Goal: Information Seeking & Learning: Learn about a topic

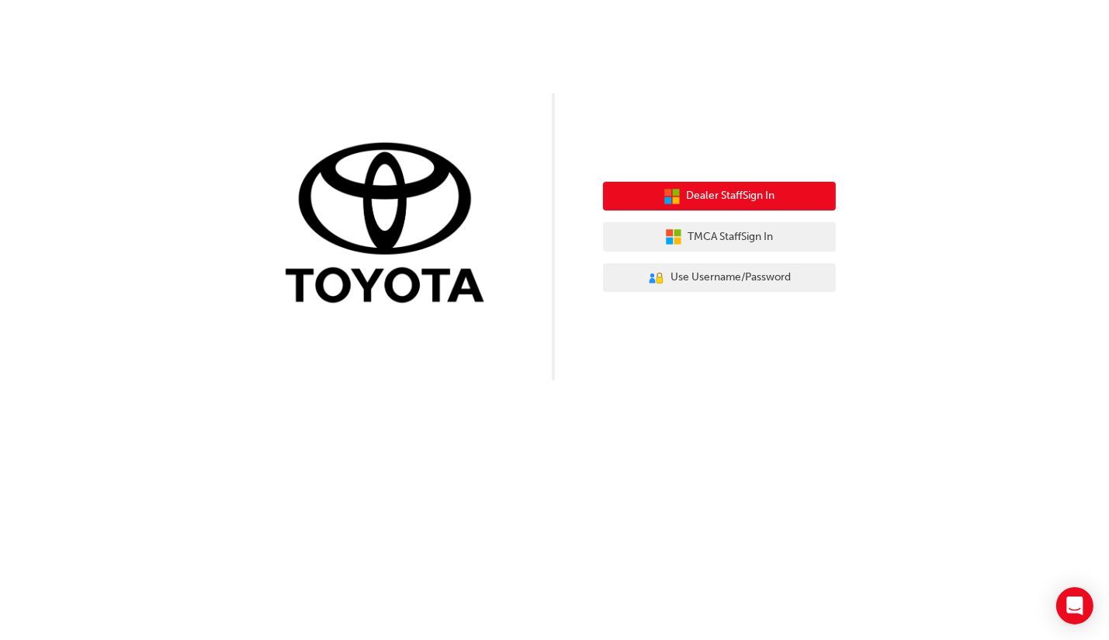
click at [734, 192] on span "Dealer Staff Sign In" at bounding box center [731, 196] width 88 height 18
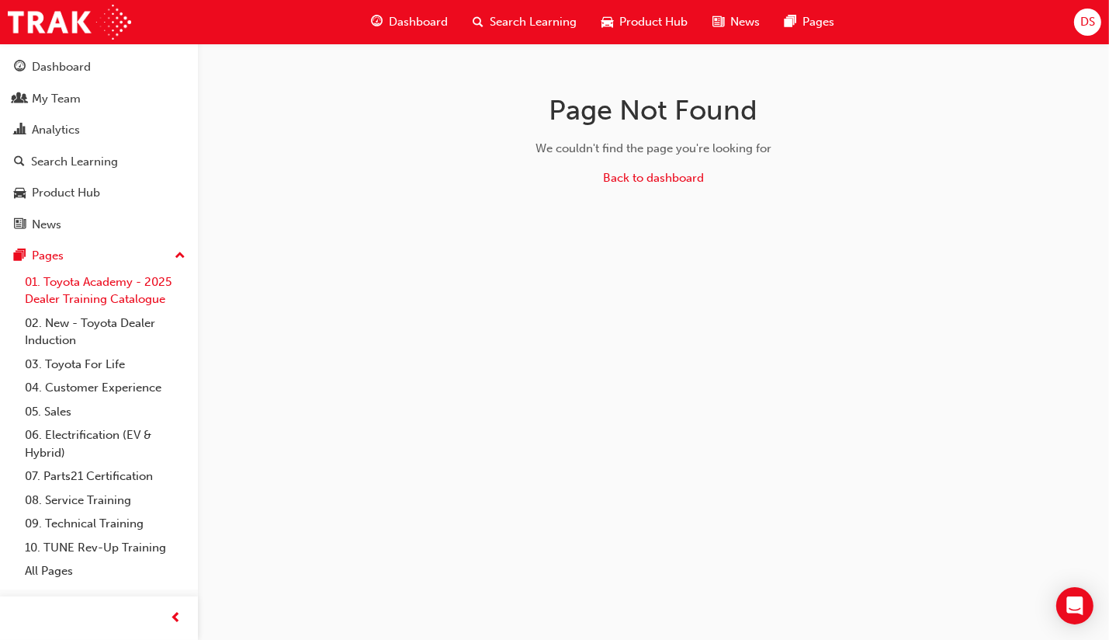
click at [48, 286] on link "01. Toyota Academy - 2025 Dealer Training Catalogue" at bounding box center [105, 290] width 173 height 41
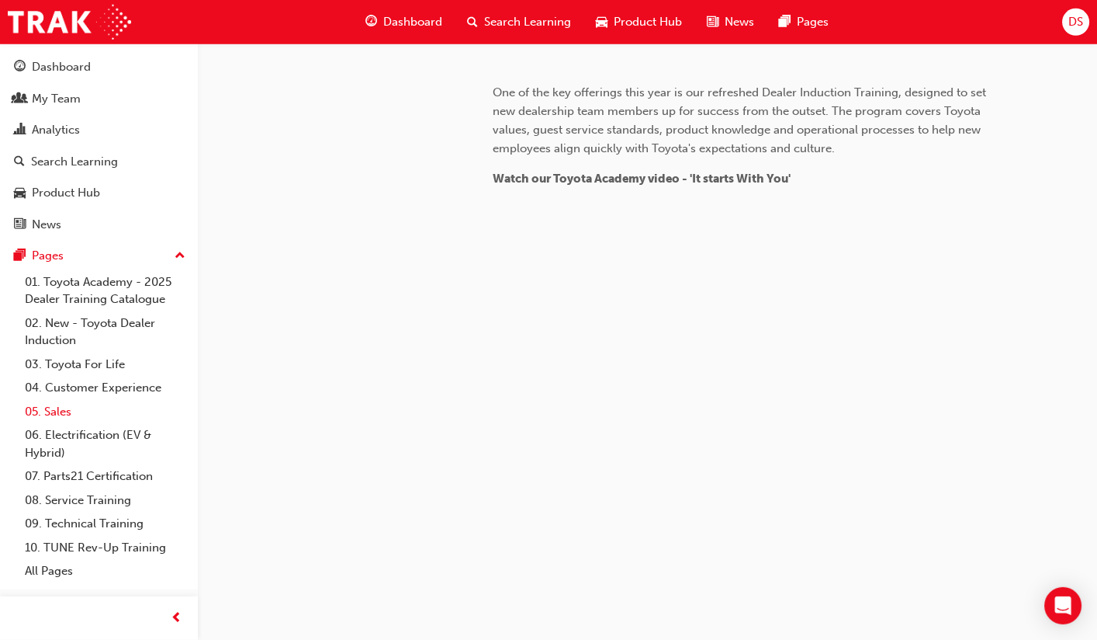
scroll to position [830, 0]
click at [53, 63] on div "Dashboard" at bounding box center [61, 67] width 59 height 18
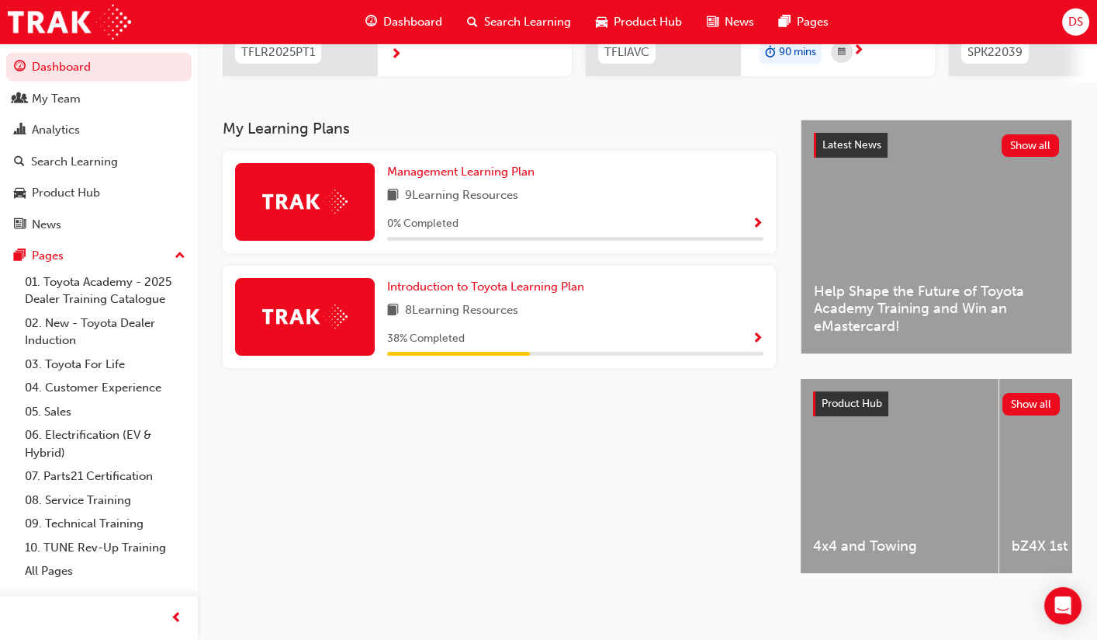
scroll to position [279, 0]
click at [531, 293] on span "Introduction to Toyota Learning Plan" at bounding box center [485, 286] width 197 height 14
